Goal: Information Seeking & Learning: Learn about a topic

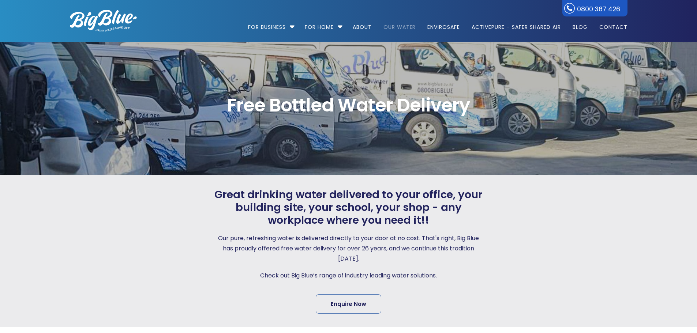
click at [401, 26] on link "Our Water" at bounding box center [399, 23] width 43 height 47
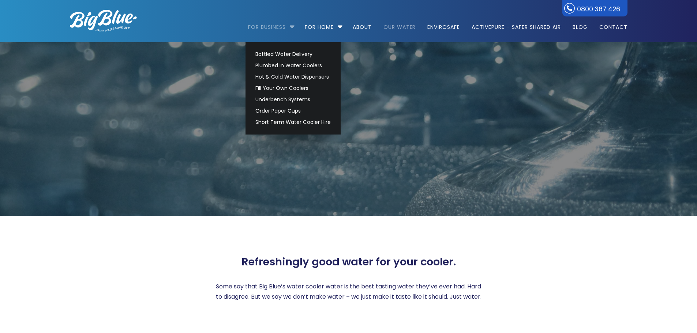
click at [284, 26] on link "For Business" at bounding box center [269, 23] width 43 height 47
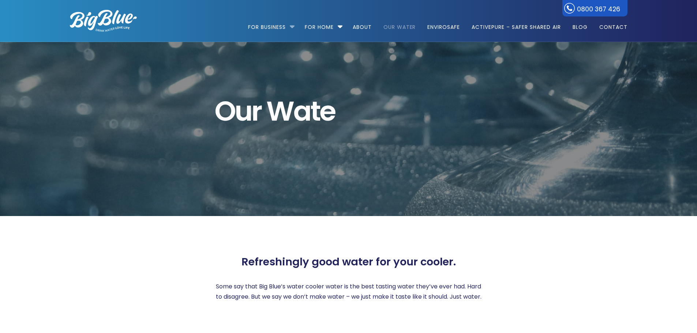
click at [291, 27] on li "For Business Bottled Water Delivery Plumbed in Water Coolers Hot & Cold Water D…" at bounding box center [273, 24] width 50 height 42
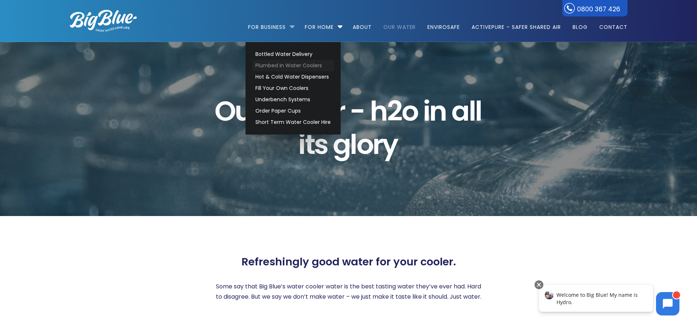
click at [273, 64] on link "Plumbed in Water Coolers" at bounding box center [293, 65] width 82 height 11
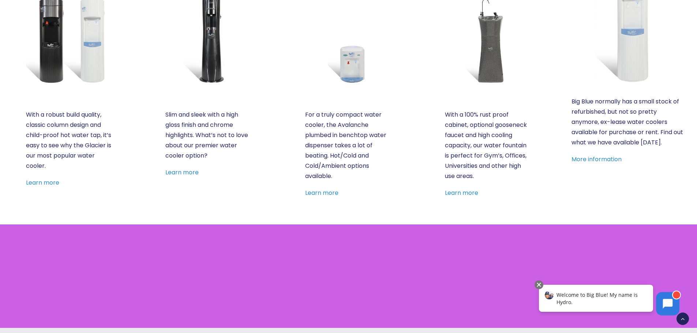
scroll to position [439, 0]
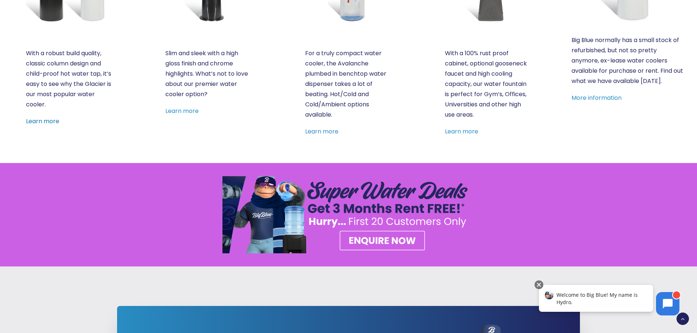
click at [47, 122] on link "Learn more" at bounding box center [42, 121] width 33 height 8
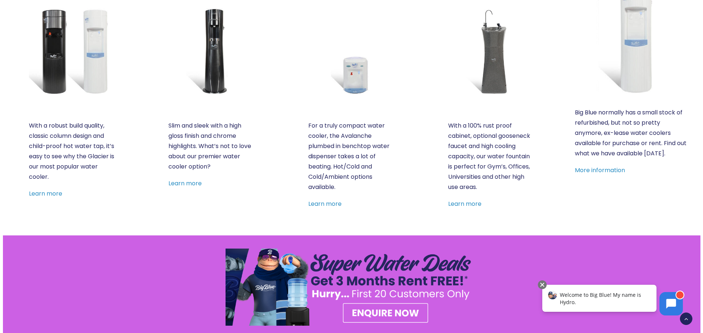
scroll to position [293, 0]
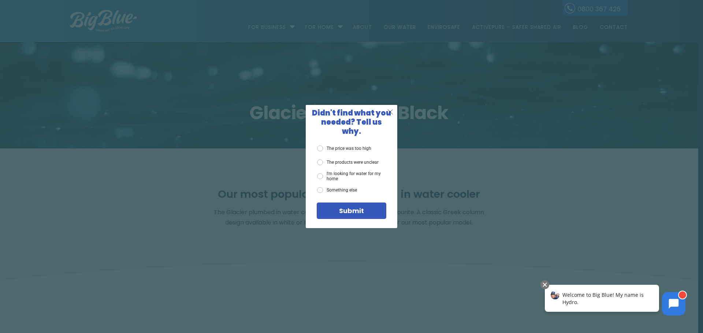
click at [390, 116] on span "X" at bounding box center [390, 111] width 7 height 9
